Goal: Use online tool/utility: Utilize a website feature to perform a specific function

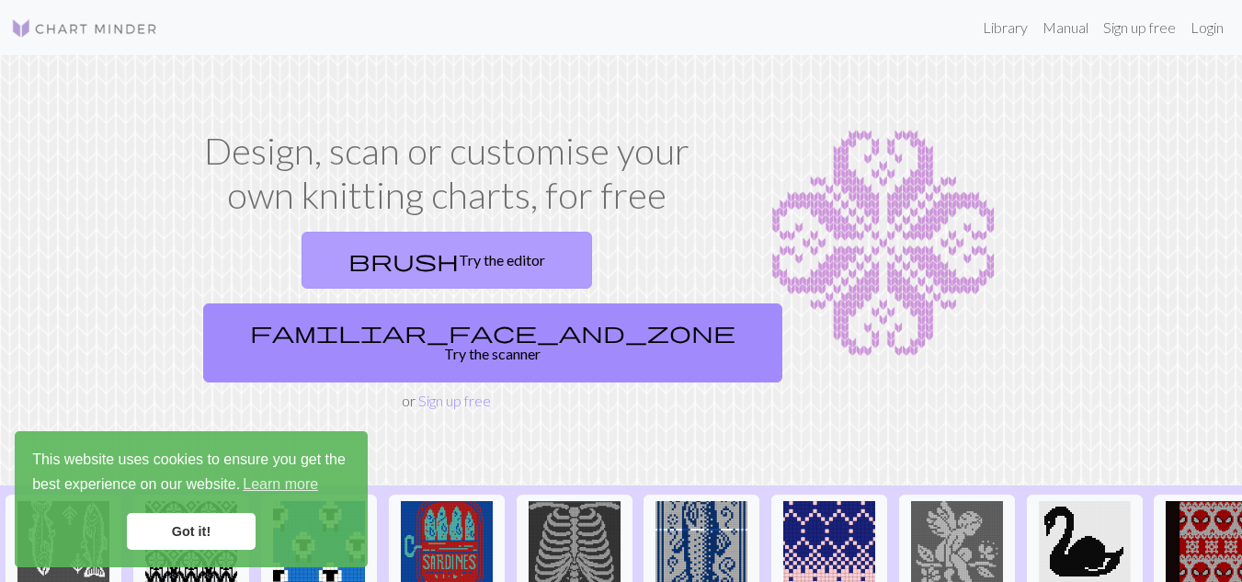
click at [326, 238] on link "brush Try the editor" at bounding box center [446, 260] width 290 height 57
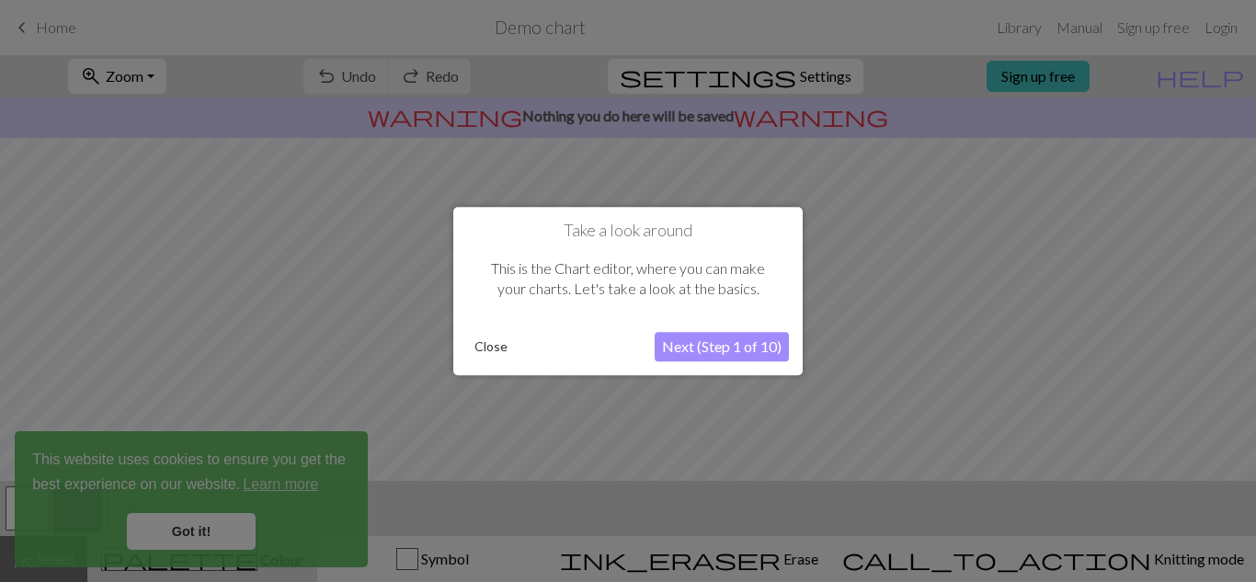
click at [492, 347] on button "Close" at bounding box center [491, 347] width 48 height 28
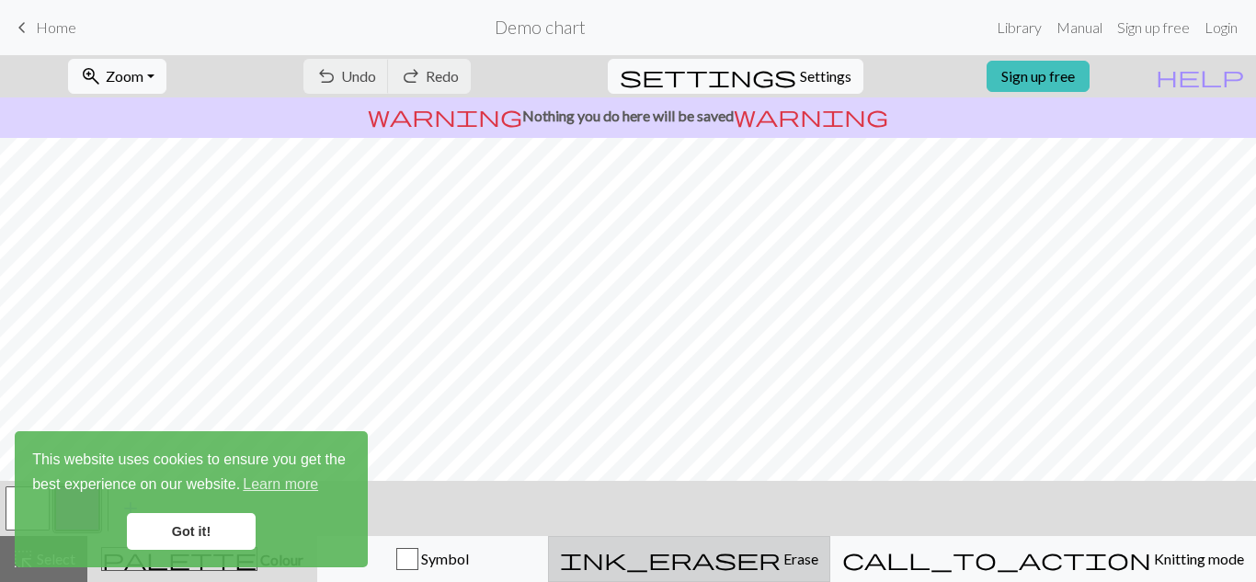
click at [767, 559] on div "ink_eraser Erase Erase" at bounding box center [689, 559] width 258 height 22
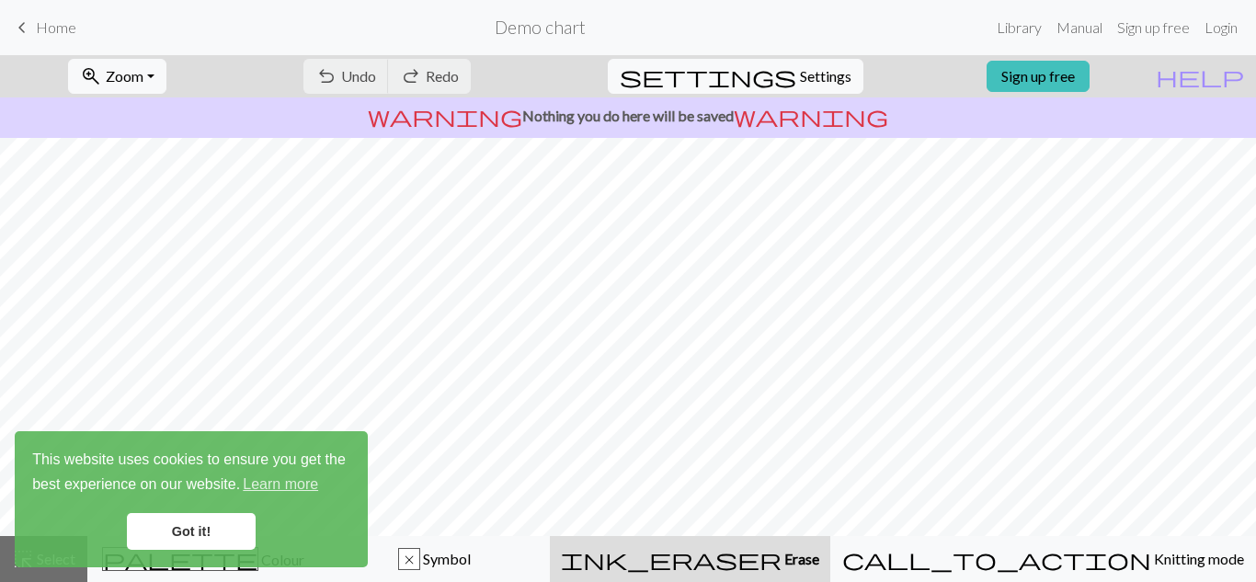
click at [767, 559] on div "ink_eraser Erase Erase" at bounding box center [690, 559] width 258 height 22
click at [202, 527] on link "Got it!" at bounding box center [191, 531] width 129 height 37
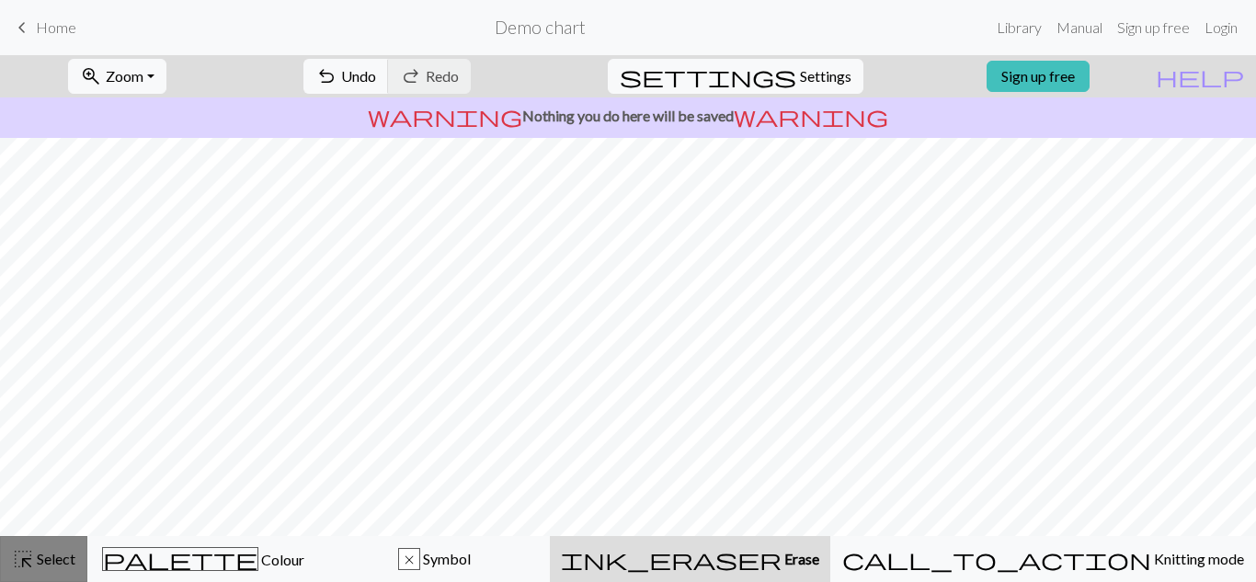
click at [50, 557] on span "Select" at bounding box center [54, 558] width 41 height 17
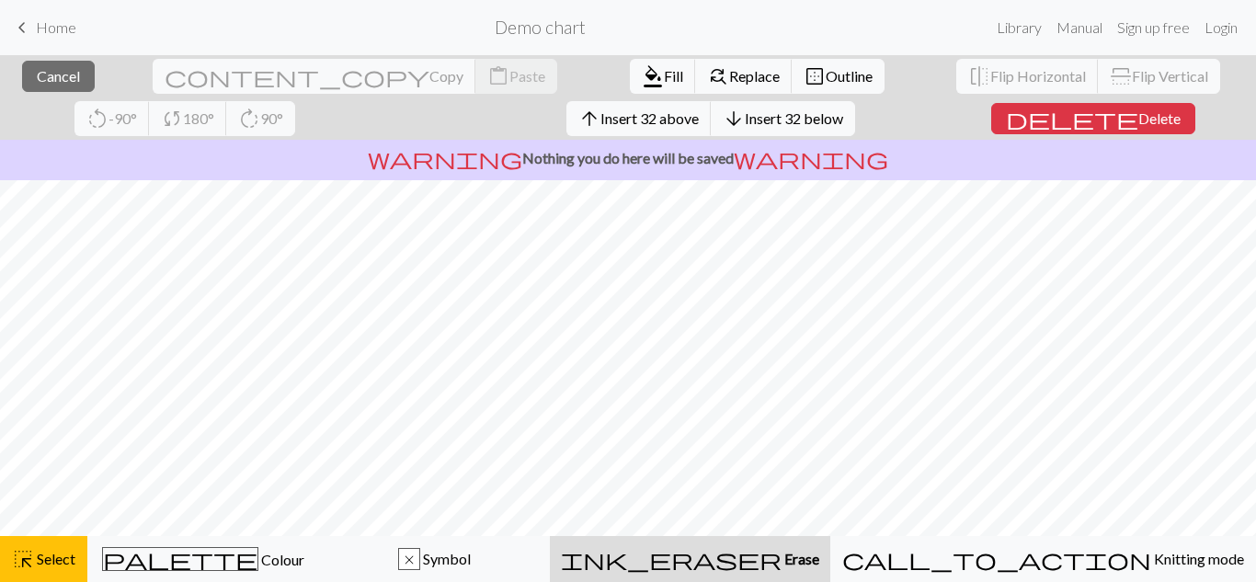
click at [819, 553] on span "Erase" at bounding box center [800, 558] width 38 height 17
click at [1006, 127] on span "delete" at bounding box center [1072, 119] width 132 height 26
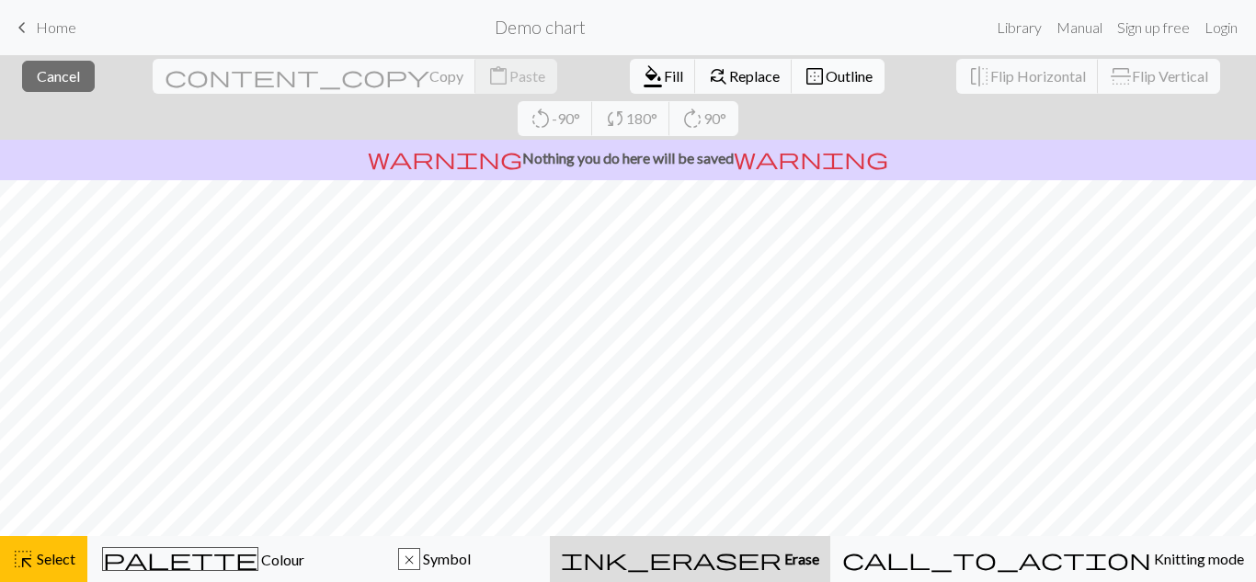
click at [825, 70] on span "Outline" at bounding box center [848, 75] width 47 height 17
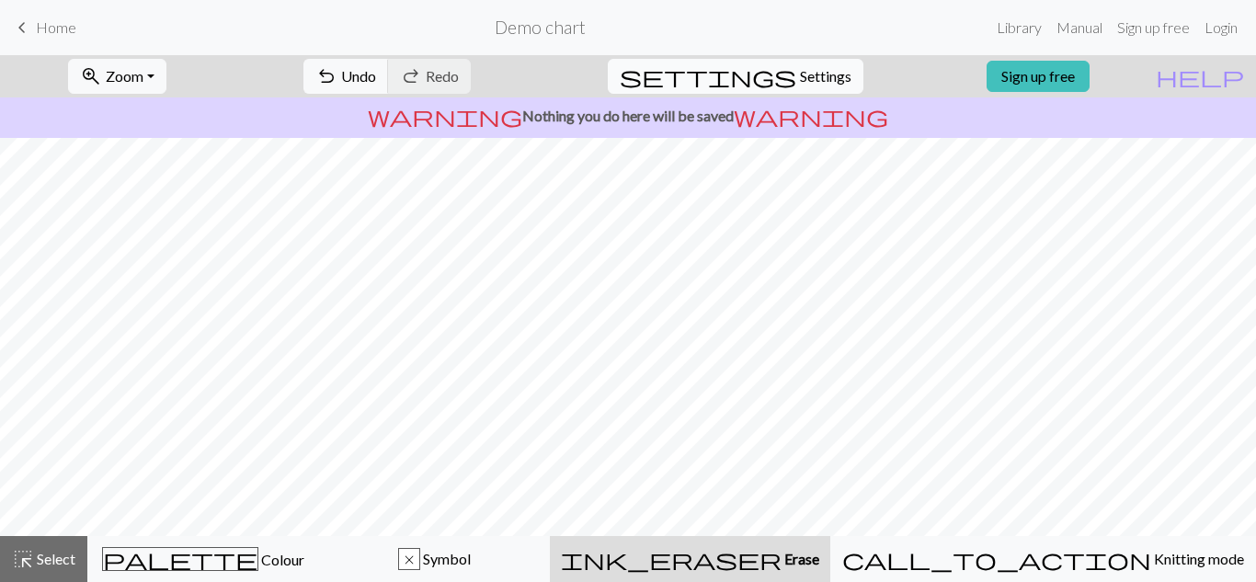
click at [814, 80] on span "Settings" at bounding box center [825, 76] width 51 height 22
select select "aran"
